Goal: Task Accomplishment & Management: Use online tool/utility

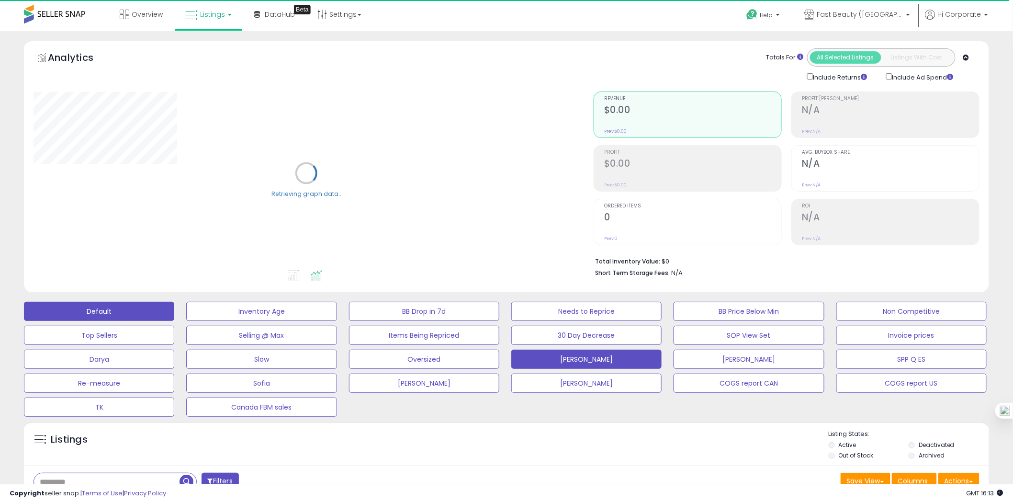
click at [123, 311] on button "Default" at bounding box center [99, 311] width 150 height 19
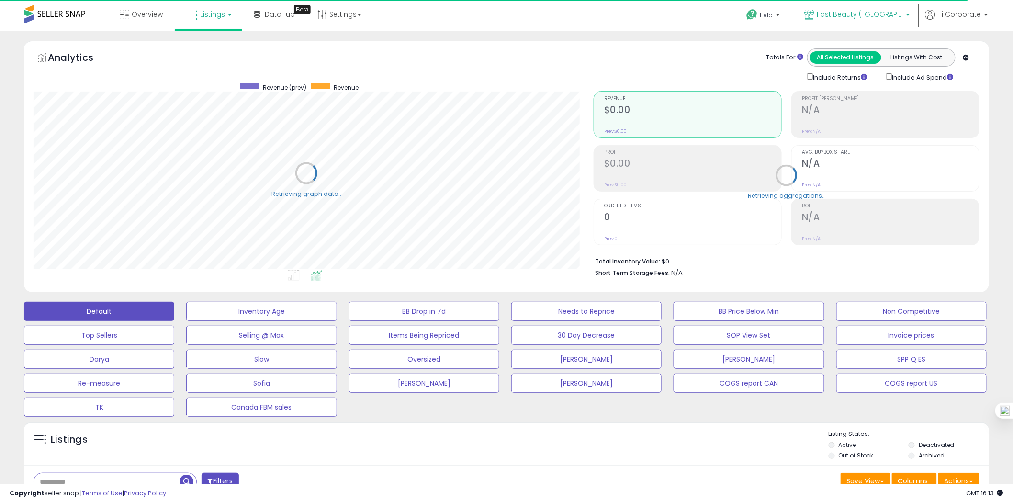
scroll to position [196, 560]
click at [888, 15] on span "Fast Beauty ([GEOGRAPHIC_DATA])" at bounding box center [860, 15] width 86 height 10
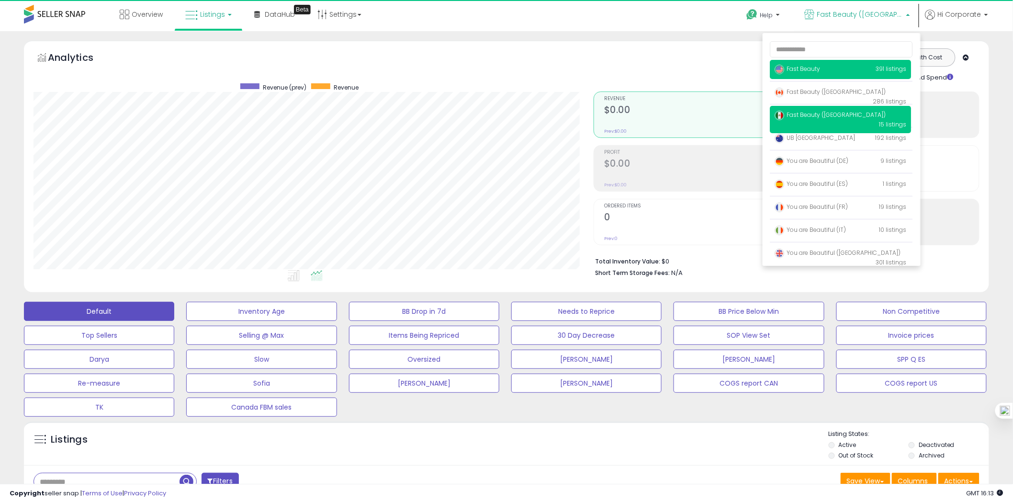
click at [808, 71] on span "Fast Beauty" at bounding box center [797, 69] width 45 height 8
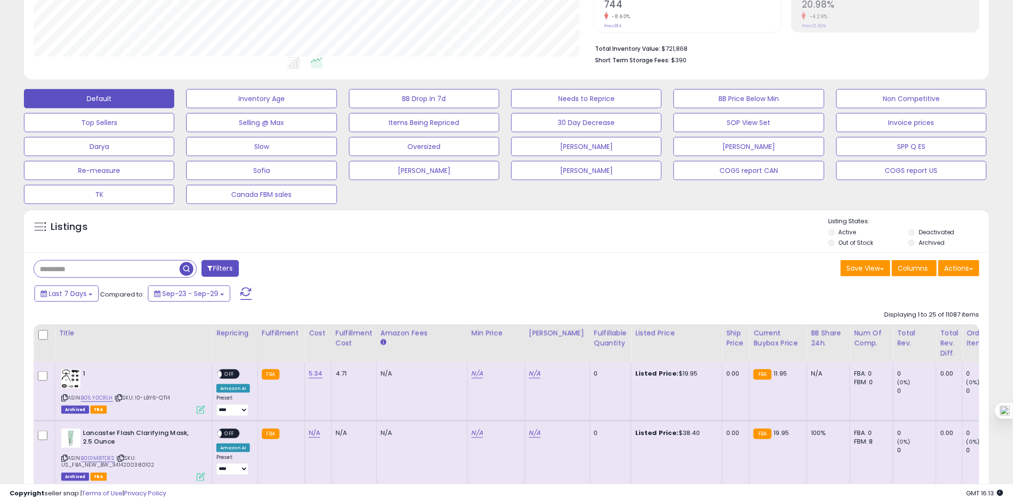
click at [190, 267] on span "button" at bounding box center [186, 269] width 14 height 14
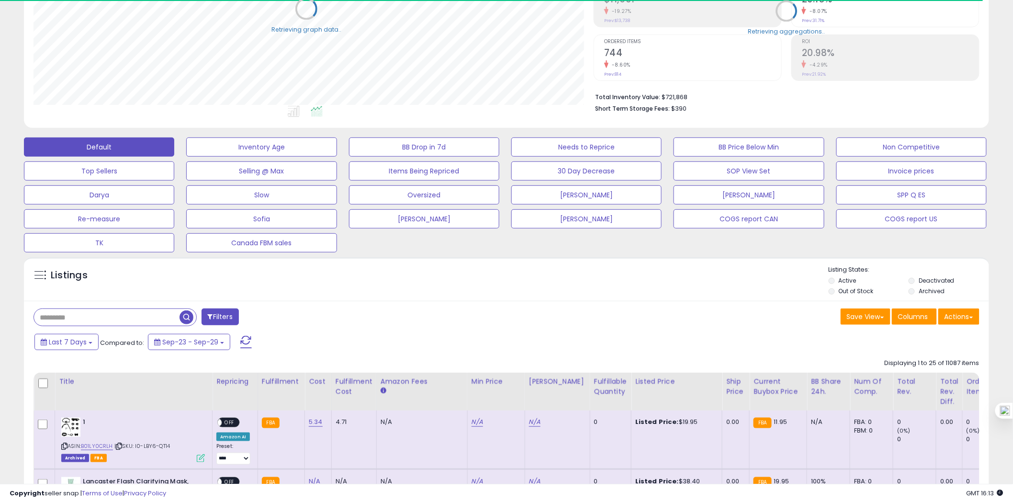
scroll to position [478379, 478014]
click at [967, 319] on button "Actions" at bounding box center [958, 316] width 41 height 16
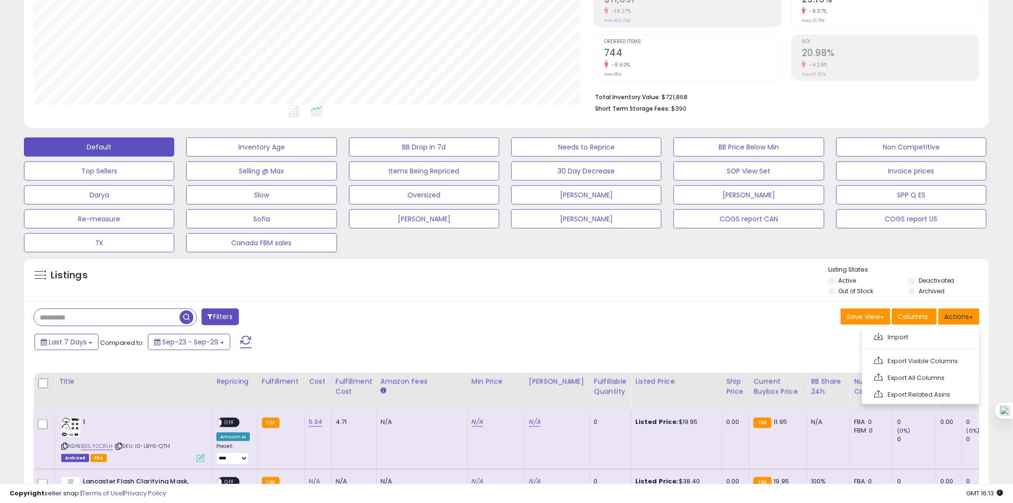
scroll to position [196, 560]
click at [898, 379] on link "Export All Columns" at bounding box center [919, 377] width 105 height 15
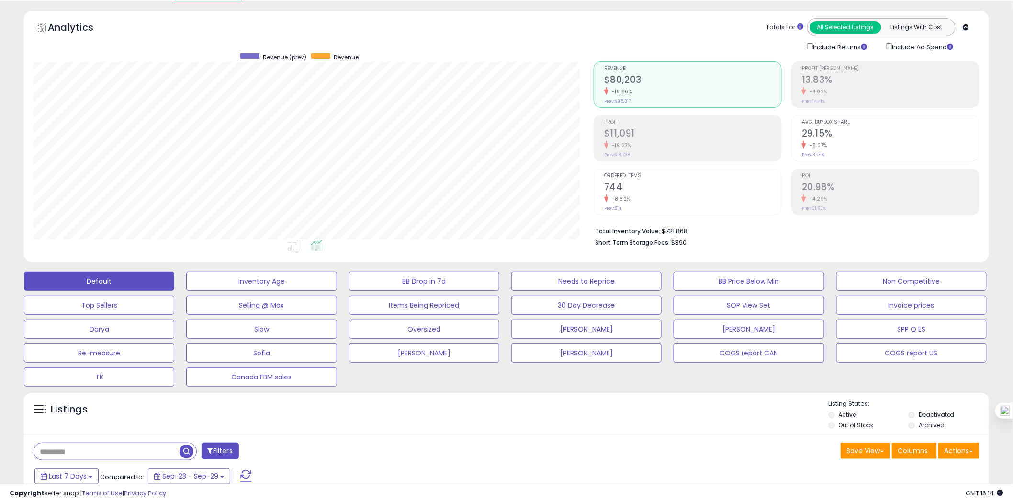
scroll to position [0, 0]
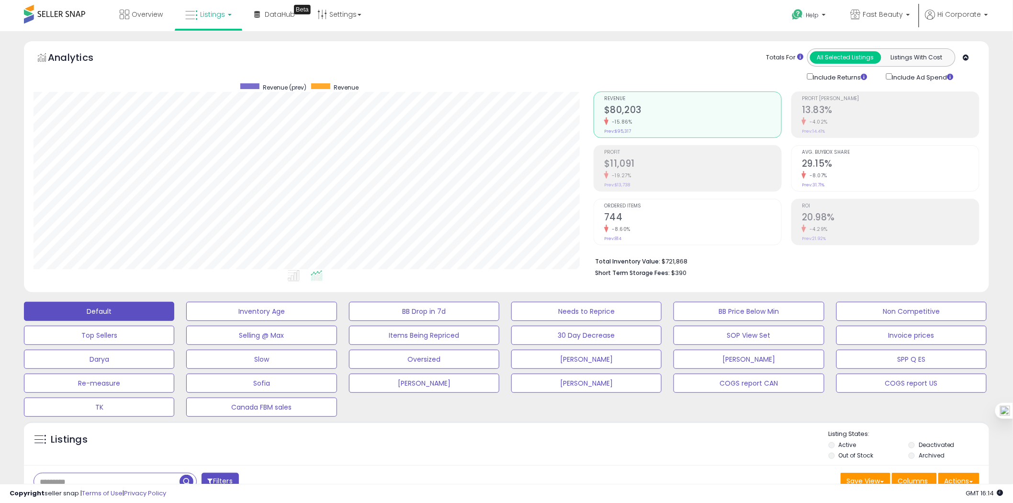
click at [988, 112] on div "Analytics Totals For All Selected Listings Listings With Cost Include Returns I…" at bounding box center [506, 166] width 965 height 251
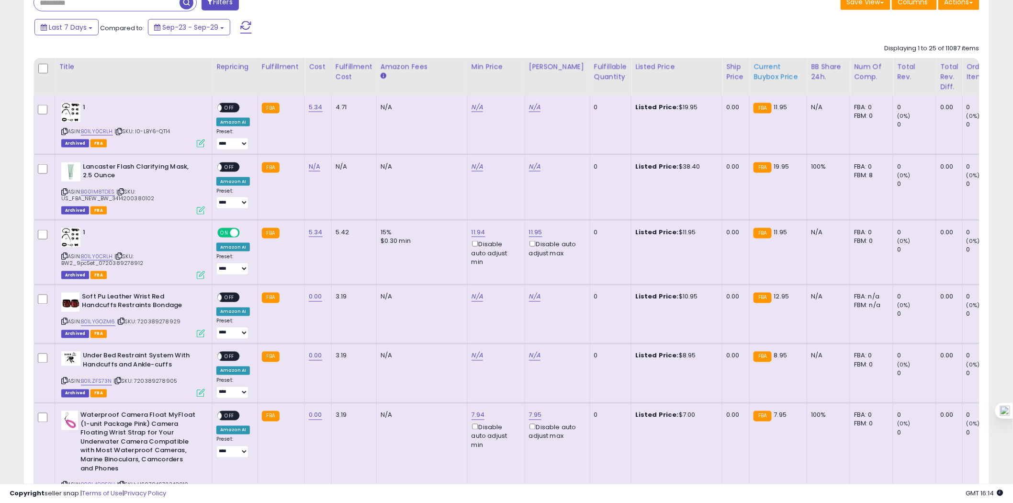
scroll to position [319, 0]
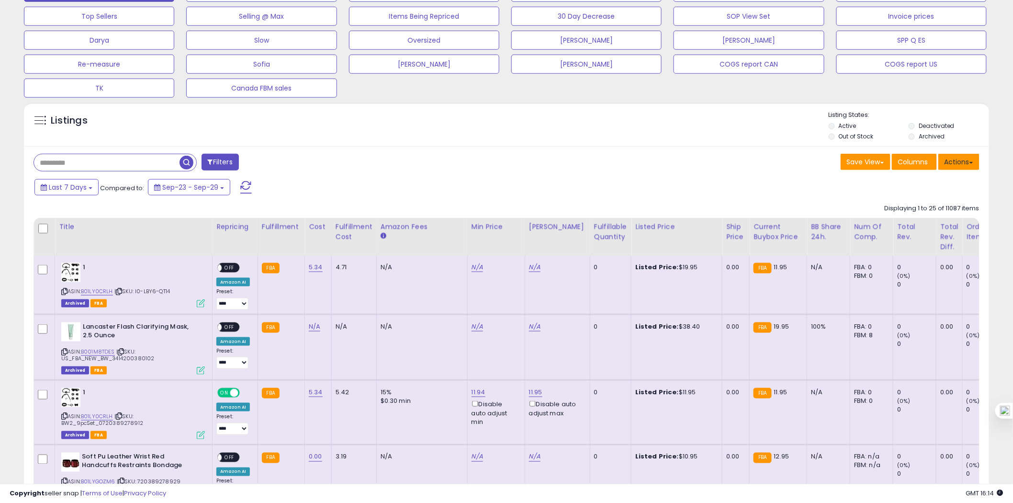
click at [954, 166] on button "Actions" at bounding box center [958, 162] width 41 height 16
click at [925, 224] on link "Export All Columns" at bounding box center [919, 222] width 105 height 15
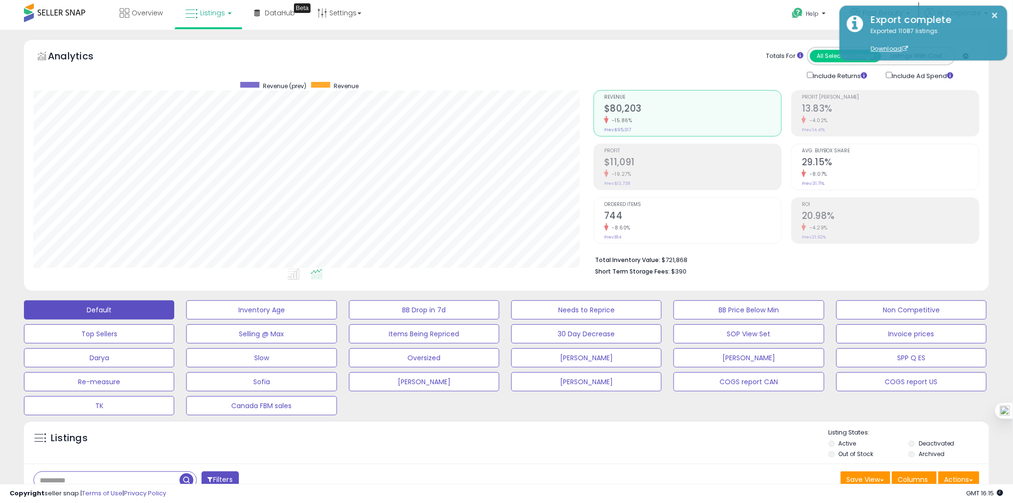
scroll to position [0, 0]
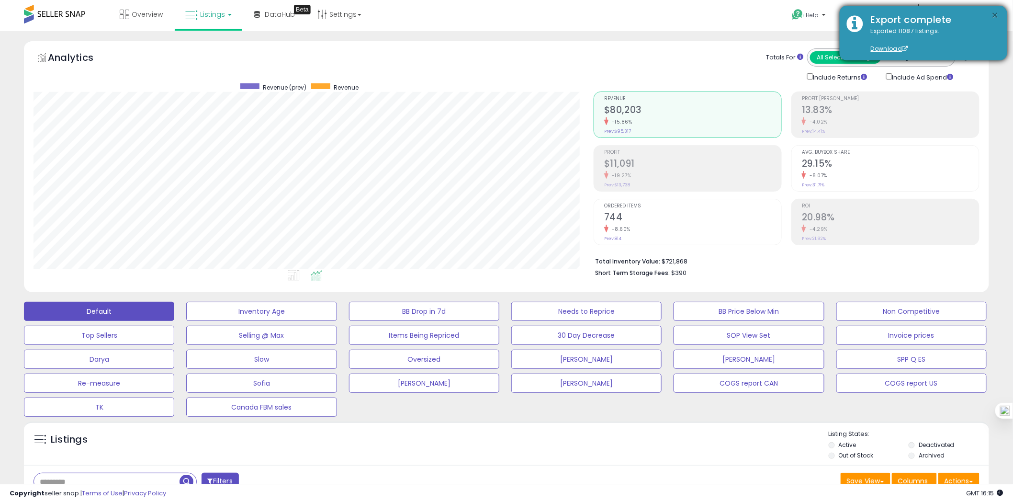
click at [992, 16] on button "×" at bounding box center [995, 16] width 8 height 12
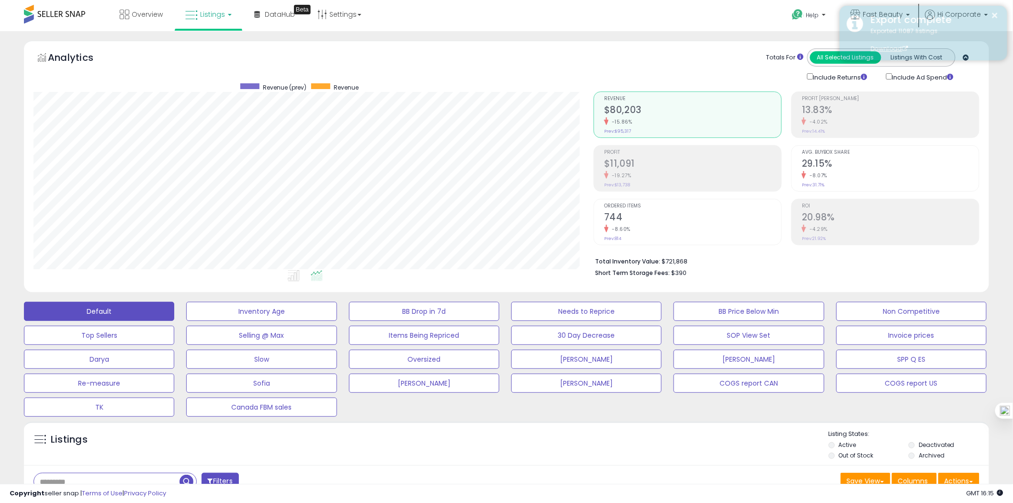
click at [888, 15] on div "Export complete" at bounding box center [931, 20] width 136 height 14
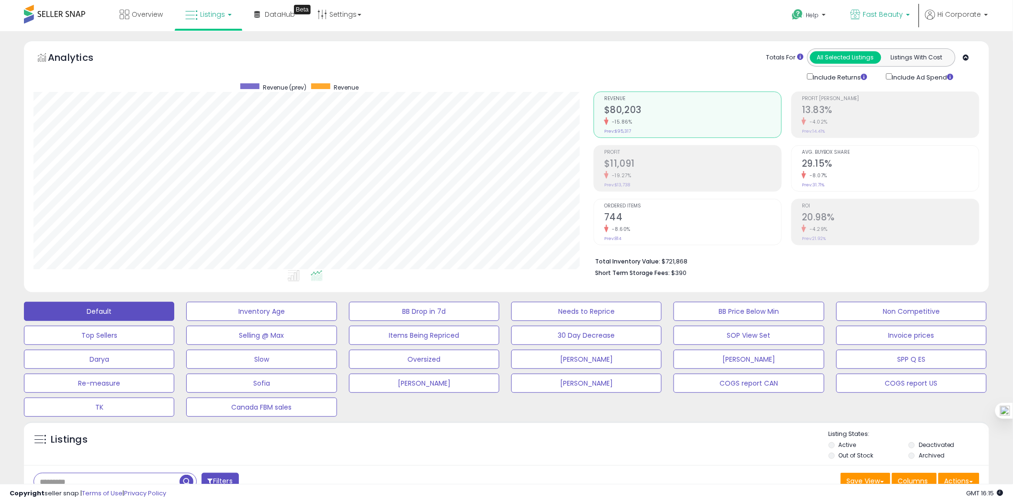
click at [903, 12] on span "Fast Beauty" at bounding box center [883, 15] width 40 height 10
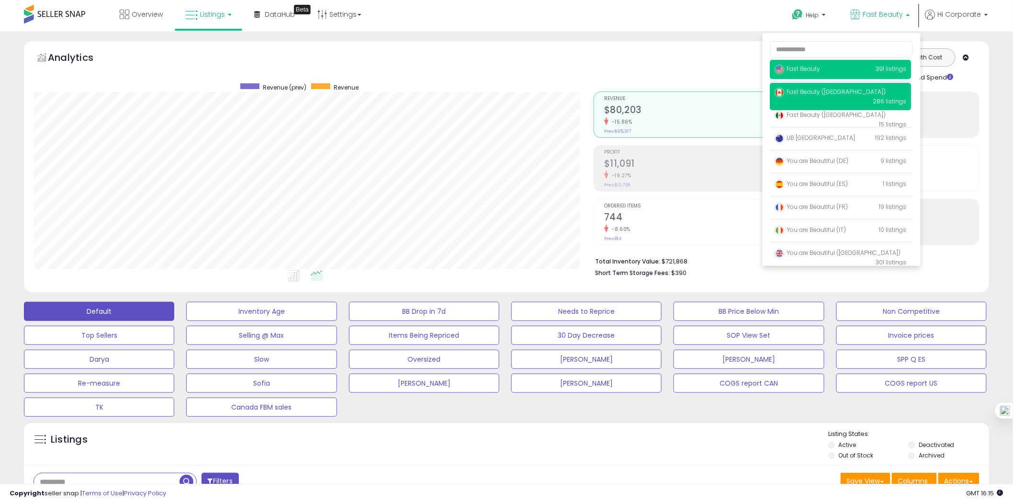
click at [825, 95] on span "Fast Beauty ([GEOGRAPHIC_DATA])" at bounding box center [830, 92] width 111 height 8
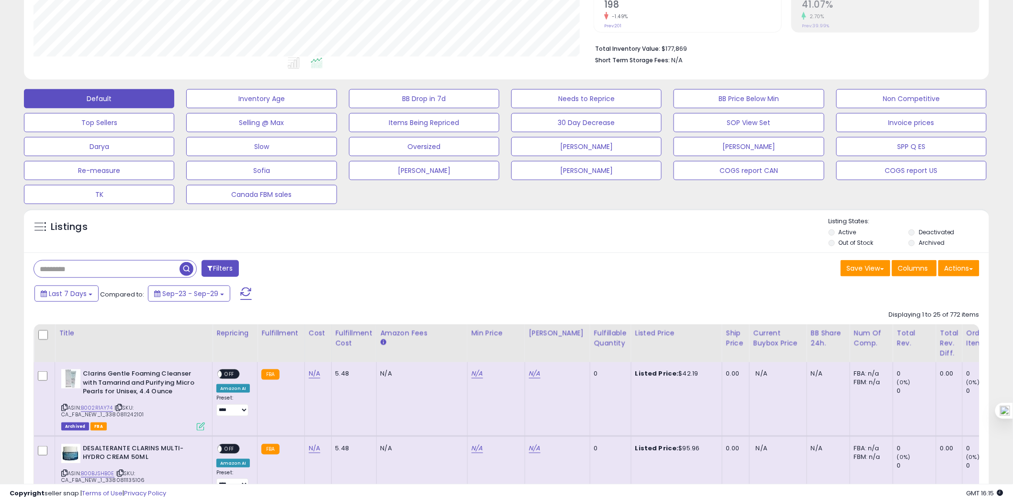
scroll to position [196, 560]
click at [959, 272] on button "Actions" at bounding box center [958, 268] width 41 height 16
click at [897, 329] on link "Export All Columns" at bounding box center [919, 329] width 105 height 15
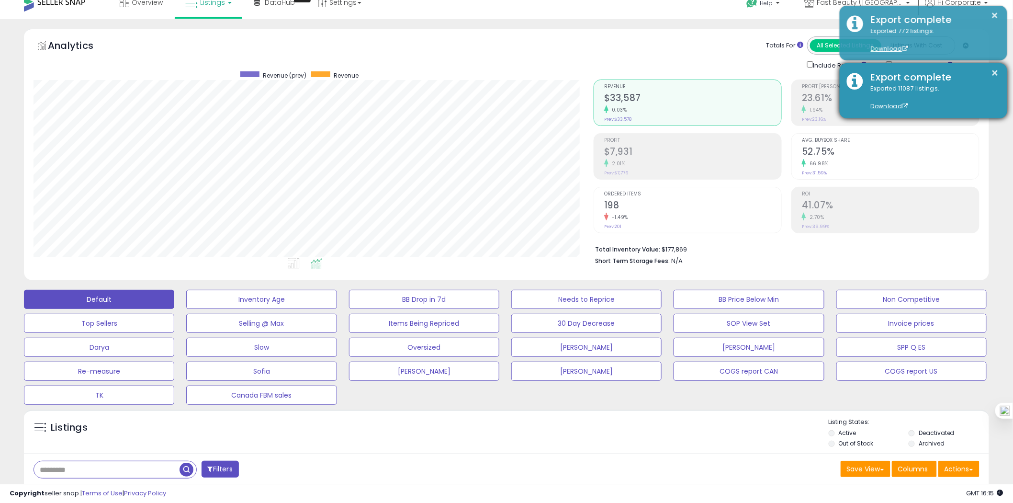
scroll to position [0, 0]
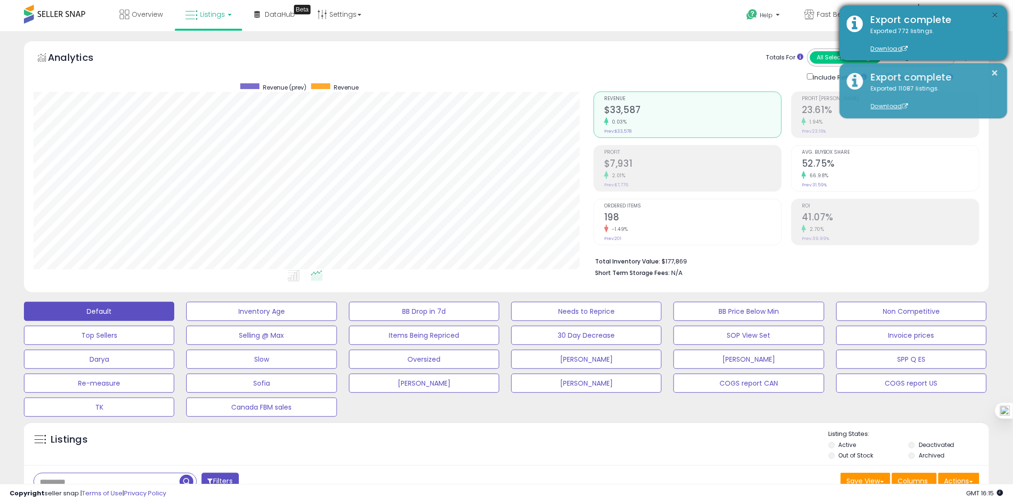
click at [993, 12] on button "×" at bounding box center [995, 16] width 8 height 12
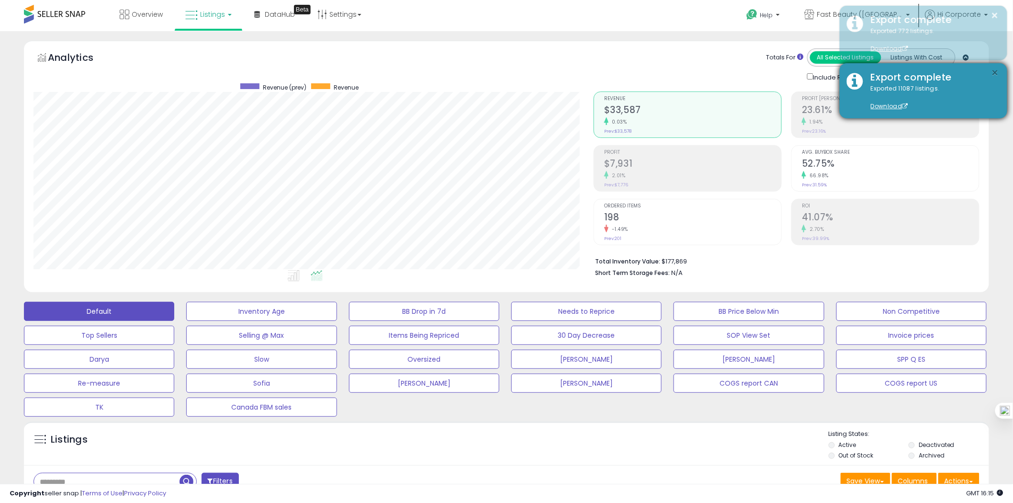
click at [997, 74] on button "×" at bounding box center [995, 73] width 8 height 12
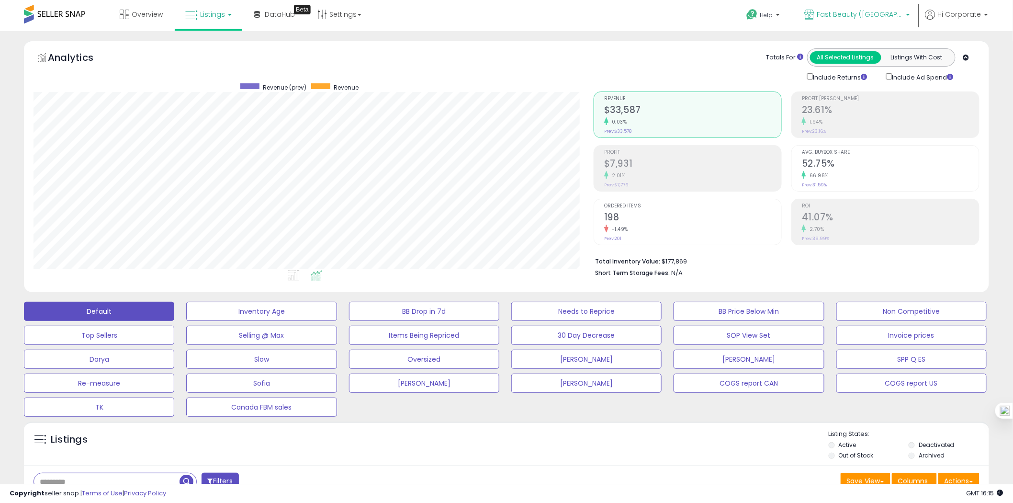
click at [892, 14] on span "Fast Beauty ([GEOGRAPHIC_DATA])" at bounding box center [860, 15] width 86 height 10
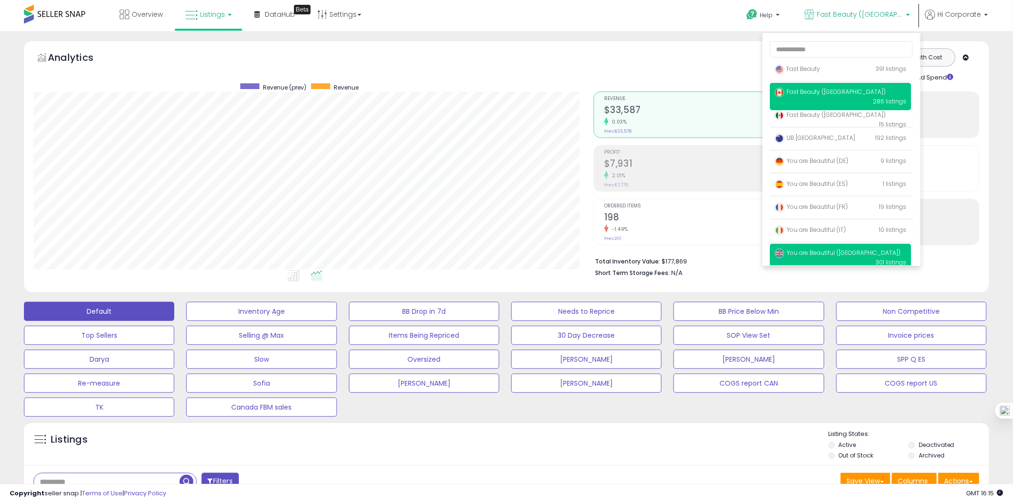
click at [830, 256] on span "You are Beautiful ([GEOGRAPHIC_DATA])" at bounding box center [838, 252] width 126 height 8
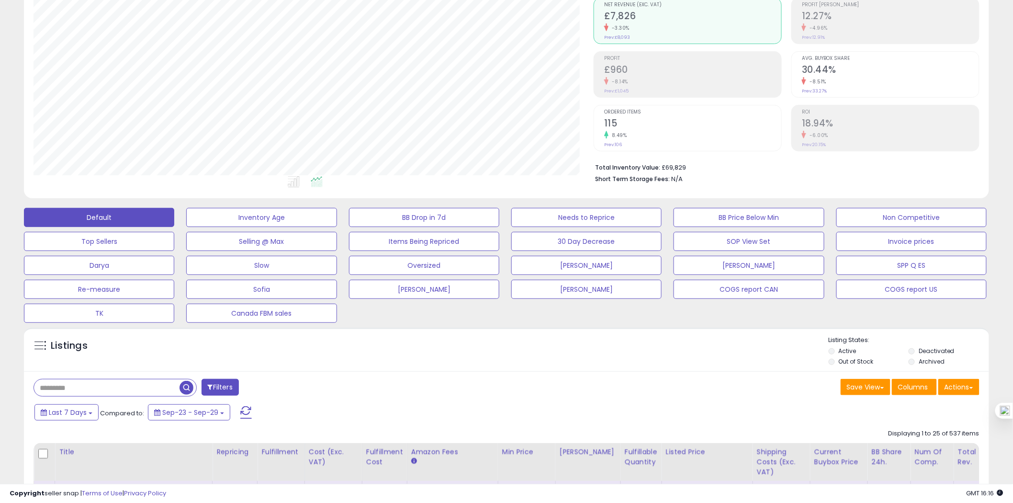
scroll to position [212, 0]
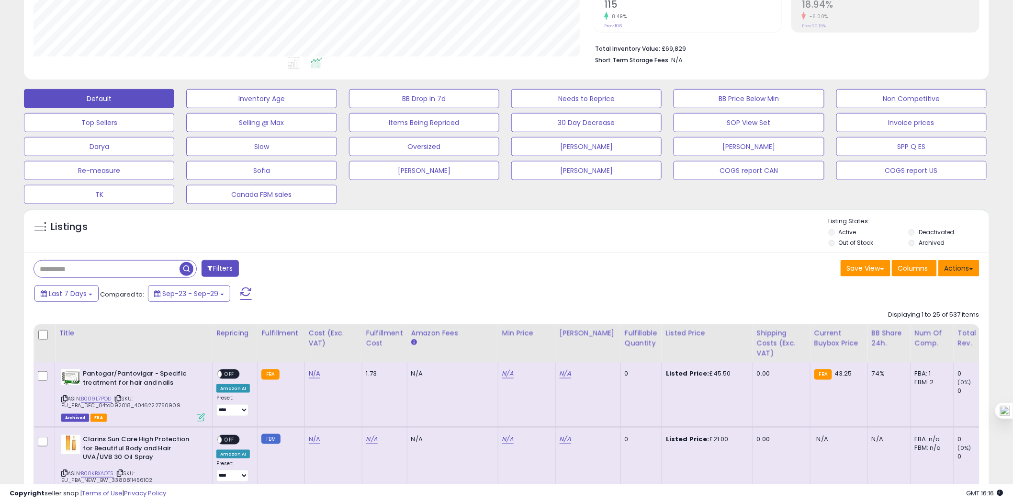
click at [967, 270] on button "Actions" at bounding box center [958, 268] width 41 height 16
click at [926, 328] on link "Export All Columns" at bounding box center [919, 329] width 105 height 15
